Goal: Task Accomplishment & Management: Manage account settings

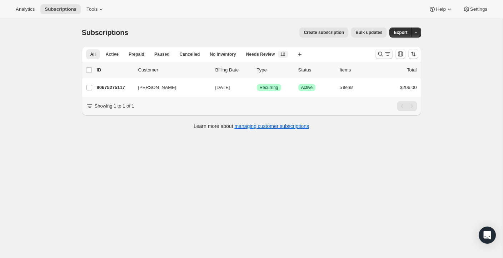
click at [379, 50] on icon "Search and filter results" at bounding box center [380, 53] width 7 height 7
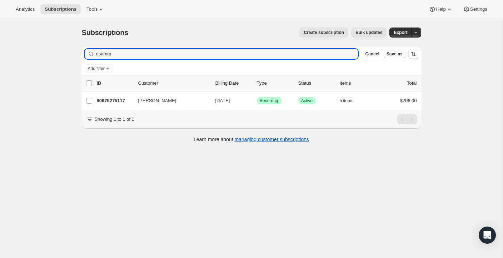
drag, startPoint x: 137, startPoint y: 50, endPoint x: 66, endPoint y: 50, distance: 71.7
click at [66, 50] on div "Subscriptions. This page is ready Subscriptions Create subscription Bulk update…" at bounding box center [251, 148] width 502 height 258
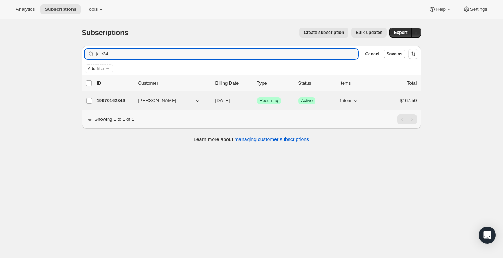
type input "jajc34"
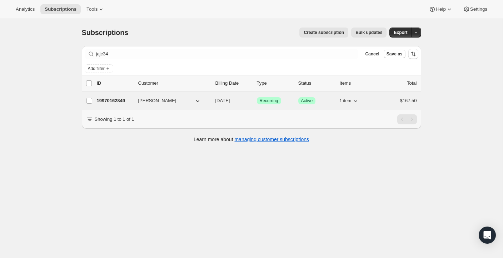
click at [123, 96] on div "19970162849 Jeanette Ansley 11/14/2025 Success Recurring Success Active 1 item …" at bounding box center [257, 101] width 320 height 10
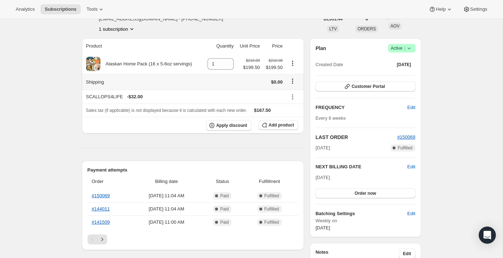
scroll to position [54, 0]
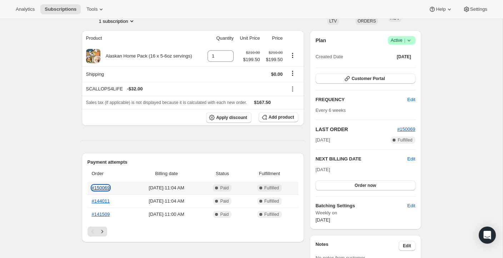
click at [97, 187] on link "#150069" at bounding box center [101, 187] width 18 height 5
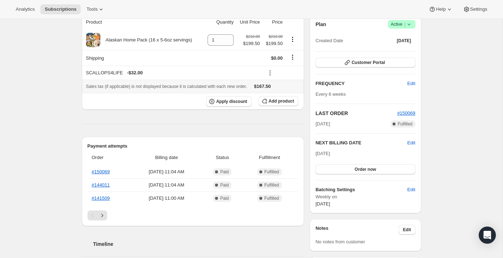
scroll to position [65, 0]
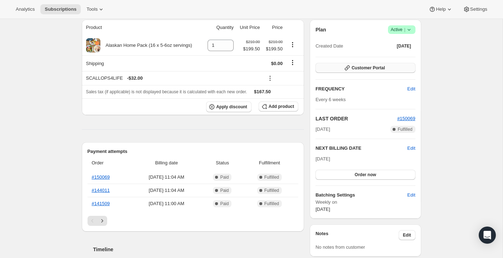
click at [381, 67] on span "Customer Portal" at bounding box center [367, 68] width 33 height 6
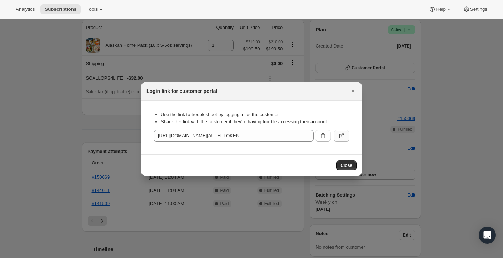
click at [341, 134] on icon ":rbs:" at bounding box center [341, 135] width 7 height 7
click at [353, 91] on icon "Close" at bounding box center [352, 91] width 3 height 3
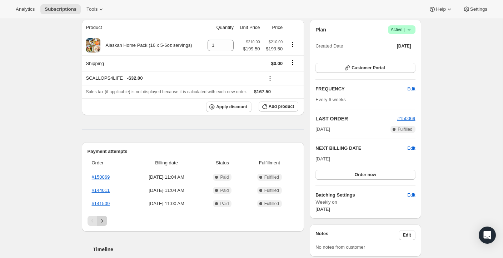
click at [101, 219] on icon "Next" at bounding box center [102, 220] width 2 height 3
click at [93, 219] on icon "Previous" at bounding box center [92, 220] width 7 height 7
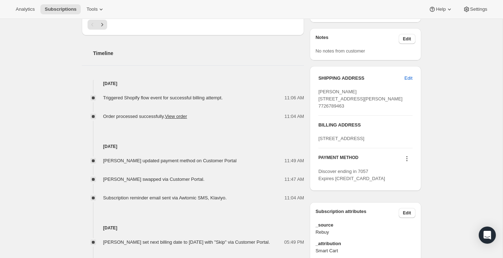
scroll to position [349, 0]
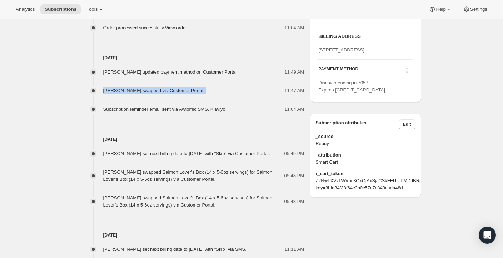
drag, startPoint x: 214, startPoint y: 92, endPoint x: 93, endPoint y: 91, distance: 121.4
click at [93, 91] on div "[PERSON_NAME] swapped via Customer Portal. 11:47 AM" at bounding box center [193, 90] width 222 height 7
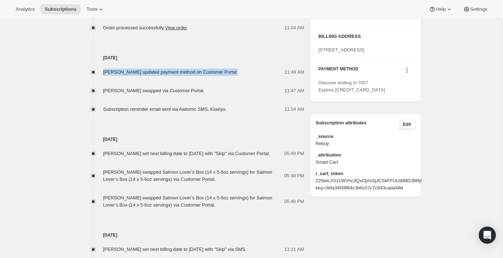
drag, startPoint x: 241, startPoint y: 69, endPoint x: 103, endPoint y: 72, distance: 138.2
click at [103, 72] on div "[PERSON_NAME] updated payment method on Customer Portal 11:49 AM" at bounding box center [193, 72] width 222 height 7
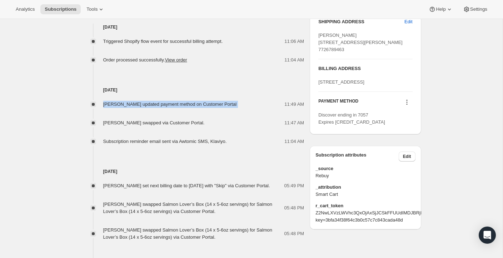
scroll to position [319, 0]
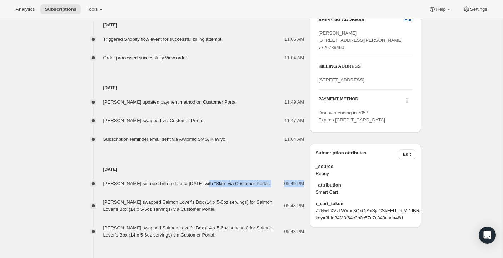
drag, startPoint x: 203, startPoint y: 180, endPoint x: 265, endPoint y: 202, distance: 65.1
click at [265, 202] on div "[PERSON_NAME] set next billing date to [DATE] with "Skip" via Customer Portal. …" at bounding box center [193, 206] width 222 height 66
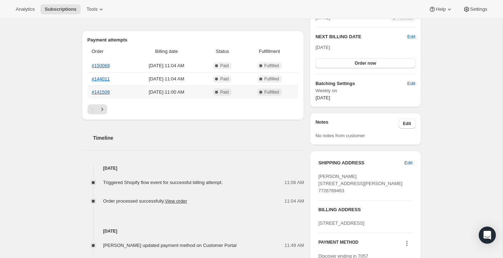
scroll to position [178, 0]
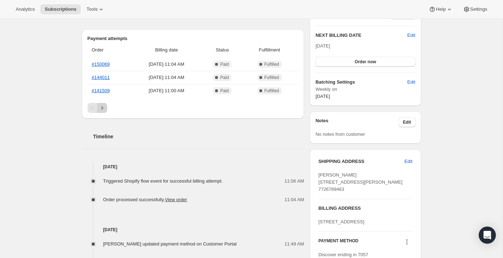
click at [104, 110] on icon "Next" at bounding box center [102, 107] width 7 height 7
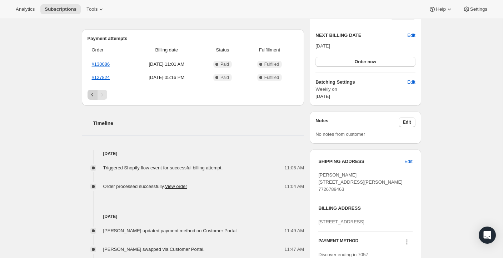
click at [89, 93] on icon "Previous" at bounding box center [92, 94] width 7 height 7
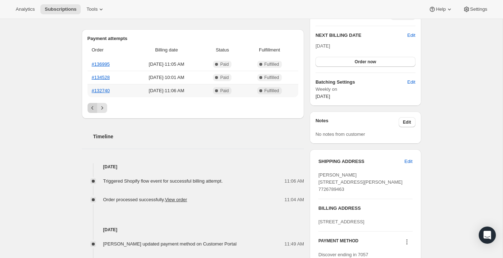
click at [89, 93] on th "#132740" at bounding box center [109, 90] width 44 height 13
click at [92, 107] on icon "Previous" at bounding box center [92, 107] width 7 height 7
click at [92, 107] on div "Pagination" at bounding box center [92, 108] width 10 height 10
drag, startPoint x: 122, startPoint y: 67, endPoint x: 87, endPoint y: 65, distance: 35.4
click at [87, 65] on th "#150069" at bounding box center [109, 64] width 44 height 13
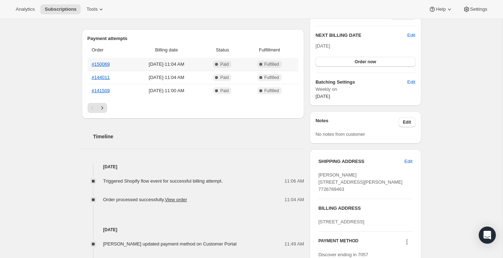
click at [120, 63] on th "#150069" at bounding box center [109, 64] width 44 height 13
drag, startPoint x: 120, startPoint y: 63, endPoint x: 90, endPoint y: 64, distance: 30.0
click at [90, 64] on th "#150069" at bounding box center [109, 64] width 44 height 13
copy link "#150069"
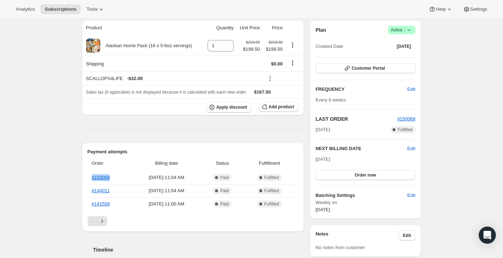
scroll to position [59, 0]
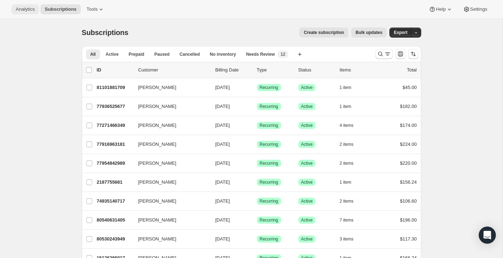
click at [25, 7] on span "Analytics" at bounding box center [25, 9] width 19 height 6
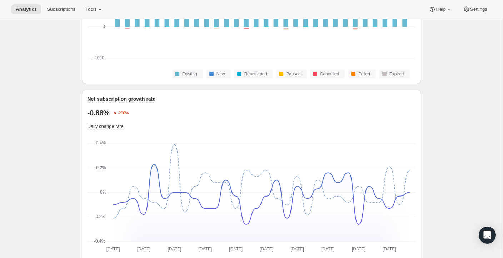
scroll to position [441, 0]
